Goal: Communication & Community: Connect with others

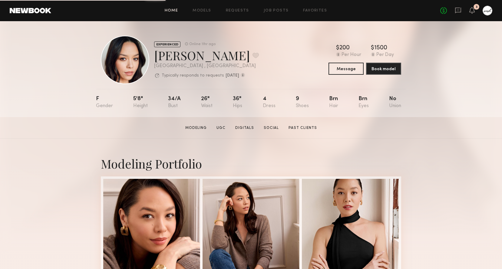
click at [178, 11] on link "Home" at bounding box center [172, 11] width 14 height 4
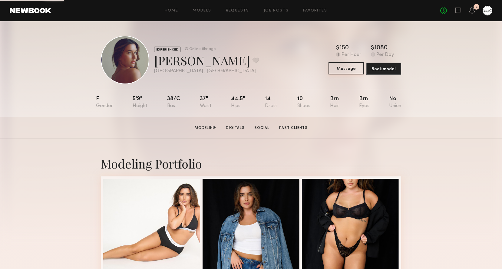
click at [343, 67] on button "Message" at bounding box center [346, 68] width 35 height 12
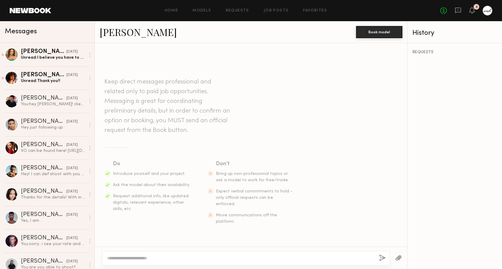
click at [174, 260] on textarea at bounding box center [240, 258] width 267 height 6
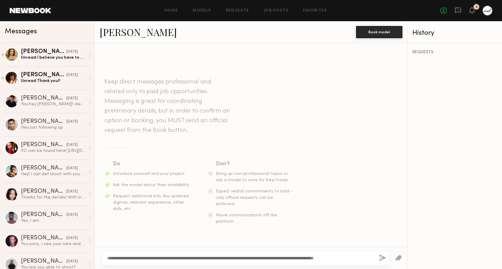
type textarea "**********"
click at [383, 258] on button "button" at bounding box center [382, 259] width 7 height 8
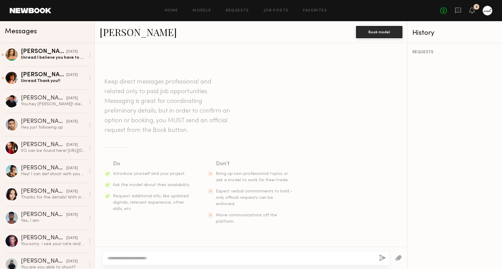
scroll to position [65, 0]
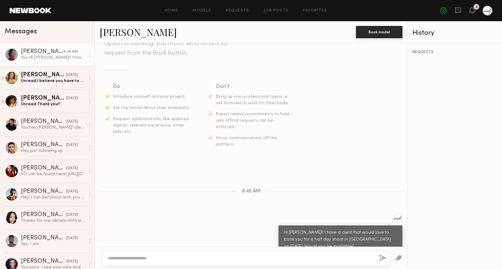
click at [347, 257] on textarea at bounding box center [240, 258] width 267 height 6
type textarea "**********"
click at [382, 258] on button "button" at bounding box center [382, 259] width 7 height 8
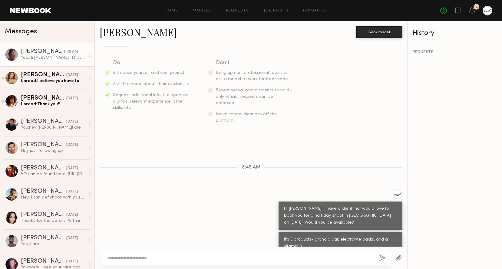
click at [489, 15] on div at bounding box center [488, 11] width 10 height 10
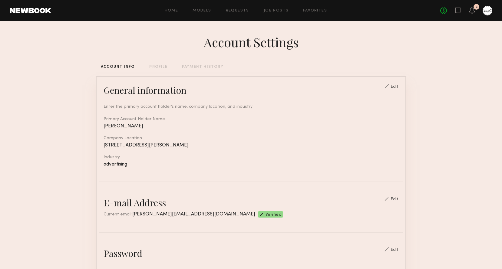
scroll to position [189, 0]
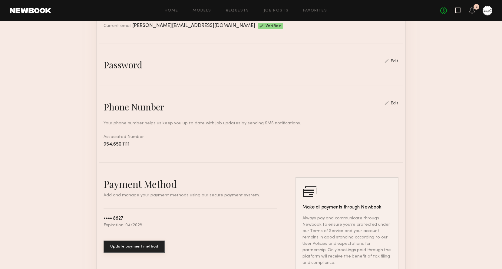
click at [461, 11] on icon at bounding box center [458, 11] width 6 height 6
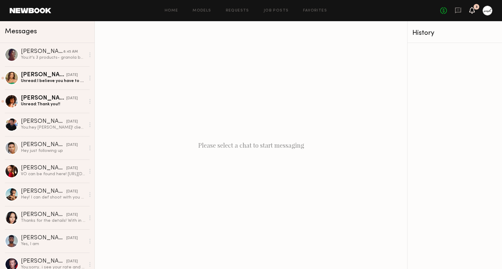
click at [474, 10] on icon at bounding box center [472, 10] width 5 height 4
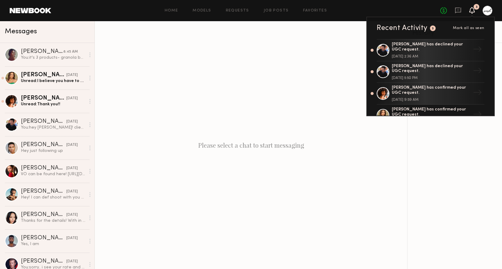
click at [475, 28] on span "Mark all as seen" at bounding box center [469, 28] width 32 height 4
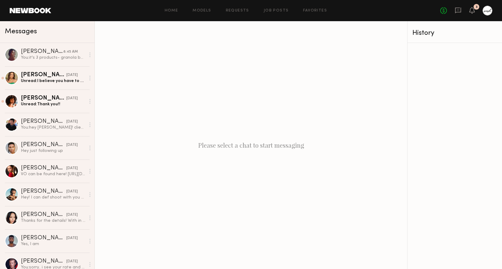
click at [491, 11] on div at bounding box center [488, 11] width 10 height 10
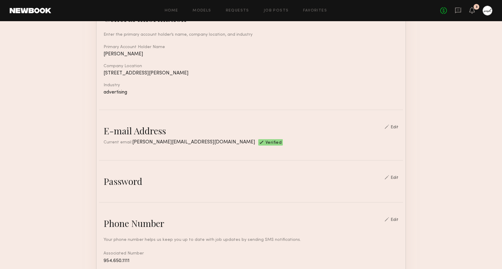
scroll to position [79, 0]
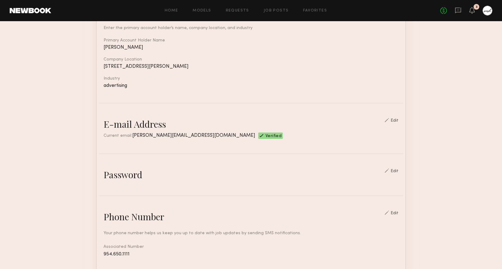
click at [397, 121] on div "Edit" at bounding box center [395, 121] width 8 height 4
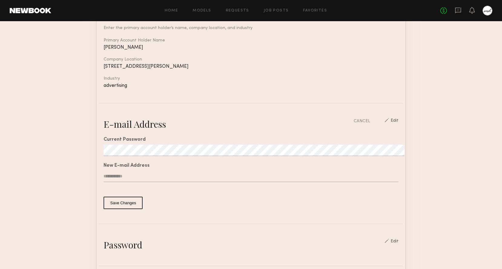
click at [144, 177] on input "text" at bounding box center [251, 177] width 295 height 12
type input "**********"
click at [118, 204] on button "Save Changes" at bounding box center [123, 203] width 39 height 12
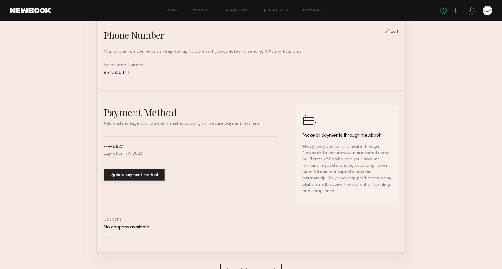
scroll to position [361, 0]
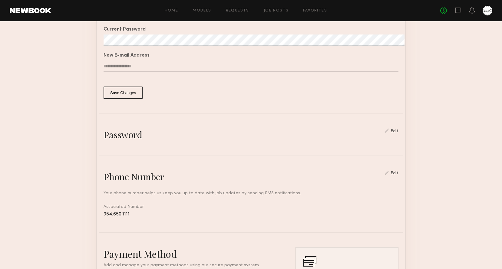
scroll to position [0, 0]
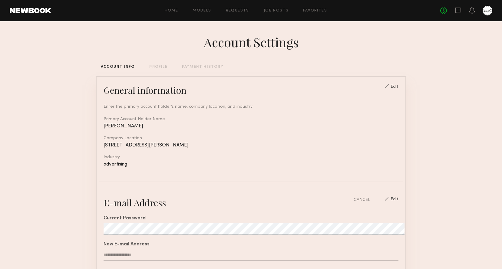
click at [33, 11] on link at bounding box center [31, 10] width 42 height 5
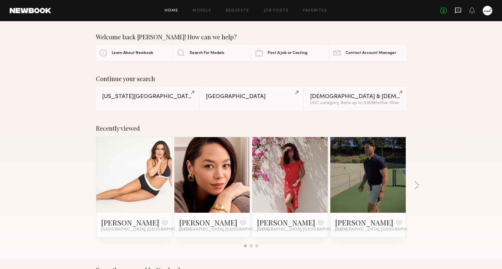
click at [457, 11] on icon at bounding box center [458, 10] width 7 height 7
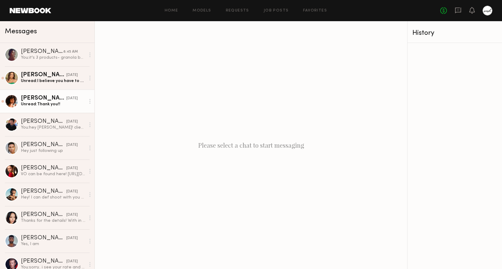
click at [55, 98] on div "Emely M." at bounding box center [43, 98] width 45 height 6
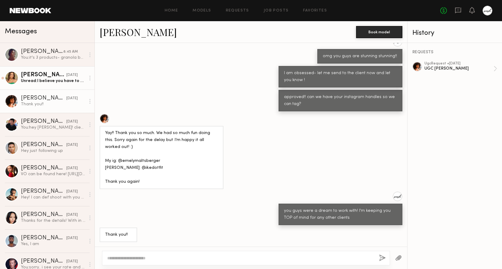
scroll to position [301, 0]
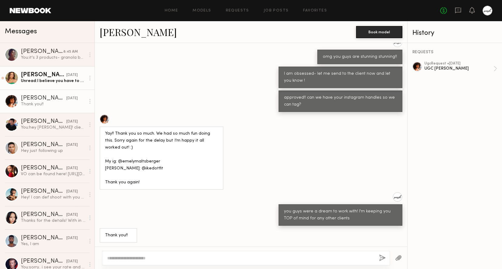
click at [46, 77] on div "Lisa D." at bounding box center [43, 75] width 45 height 6
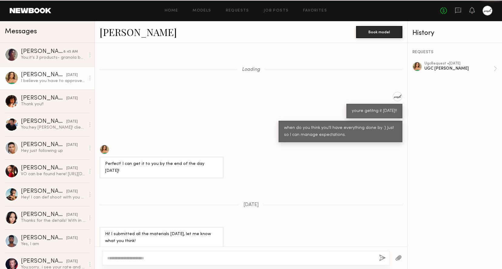
scroll to position [163, 0]
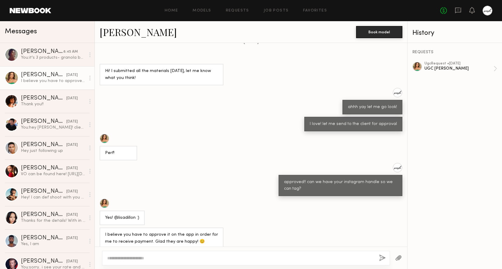
click at [170, 258] on textarea at bounding box center [240, 258] width 267 height 6
type textarea "**********"
click at [381, 257] on button "button" at bounding box center [382, 259] width 7 height 8
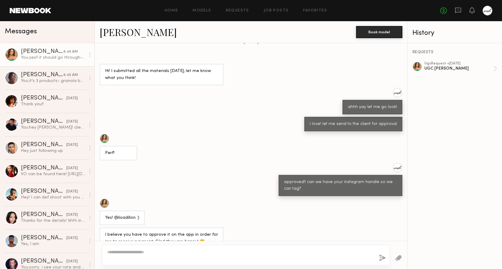
scroll to position [272, 0]
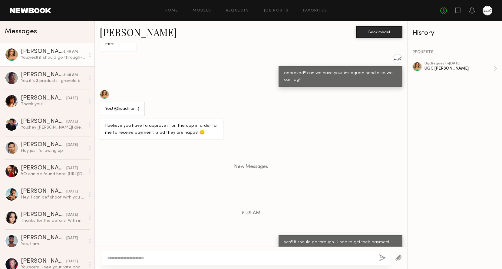
click at [35, 13] on link at bounding box center [31, 10] width 42 height 5
